Goal: Navigation & Orientation: Find specific page/section

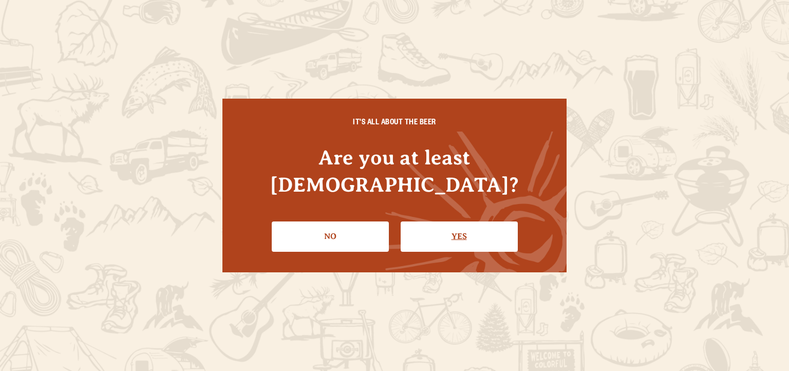
click at [451, 231] on link "Yes" at bounding box center [459, 236] width 117 height 30
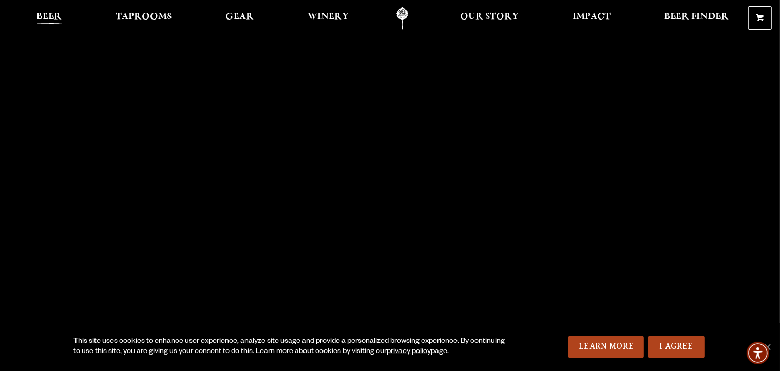
click at [39, 13] on span "Beer" at bounding box center [49, 17] width 25 height 8
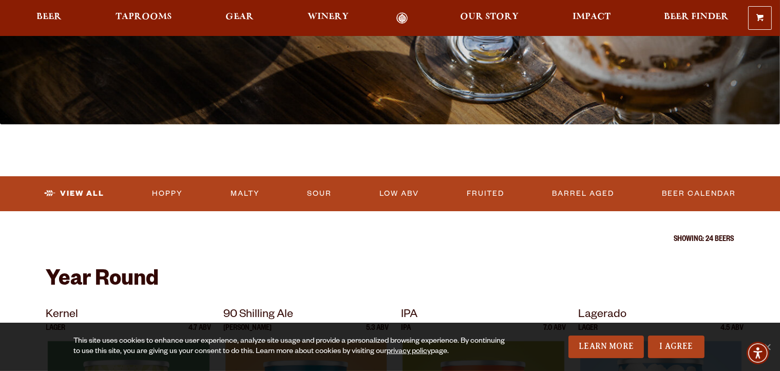
scroll to position [210, 0]
click at [567, 201] on link "Barrel Aged" at bounding box center [583, 194] width 70 height 24
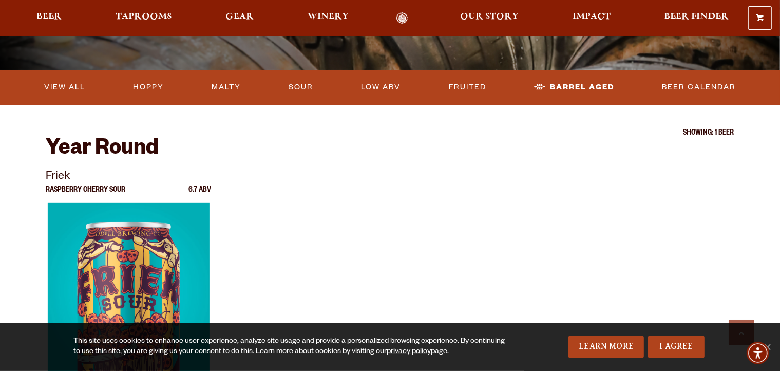
scroll to position [260, 0]
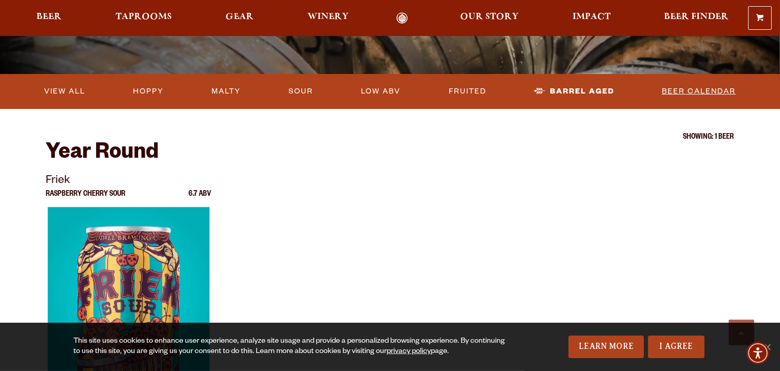
click at [683, 85] on link "Beer Calendar" at bounding box center [699, 92] width 82 height 24
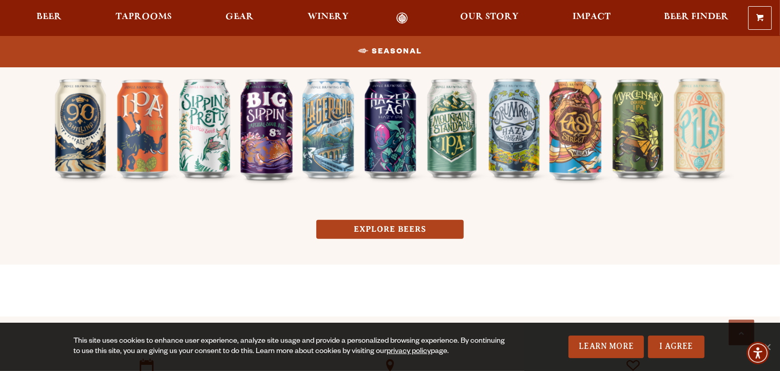
scroll to position [879, 0]
